Goal: Check status: Check status

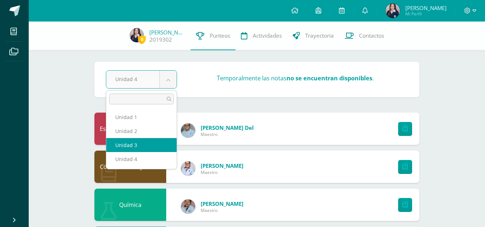
select select "Unidad 3"
